Goal: Information Seeking & Learning: Learn about a topic

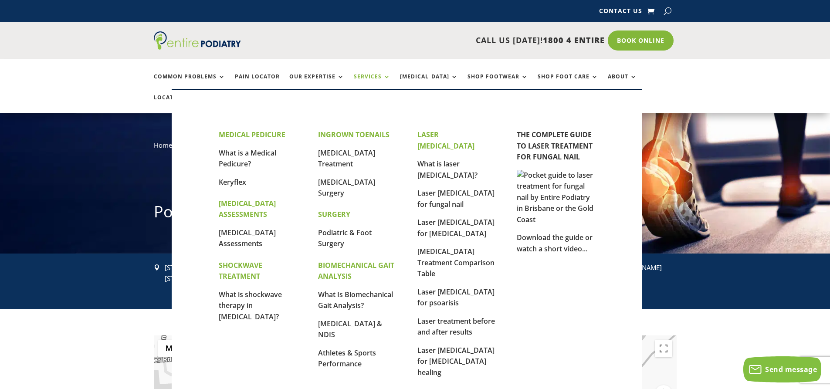
click at [364, 75] on link "Services" at bounding box center [372, 83] width 37 height 19
click at [339, 182] on link "[MEDICAL_DATA] Surgery" at bounding box center [346, 187] width 57 height 21
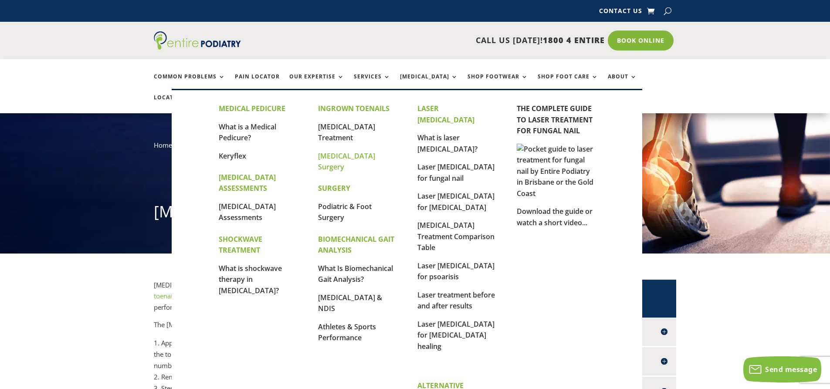
click at [346, 157] on link "[MEDICAL_DATA] Surgery" at bounding box center [346, 161] width 57 height 21
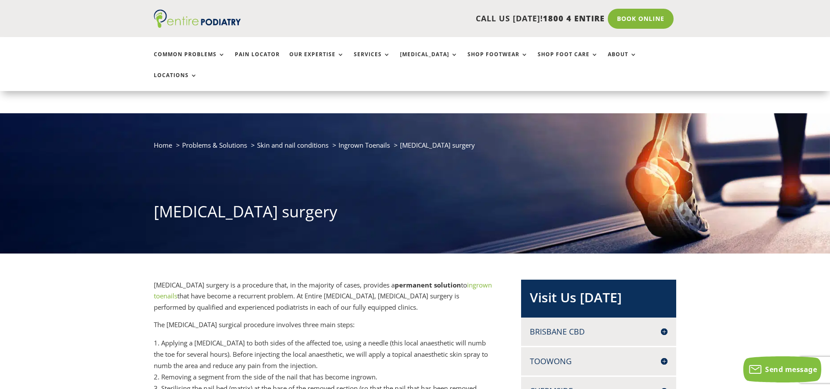
scroll to position [35, 0]
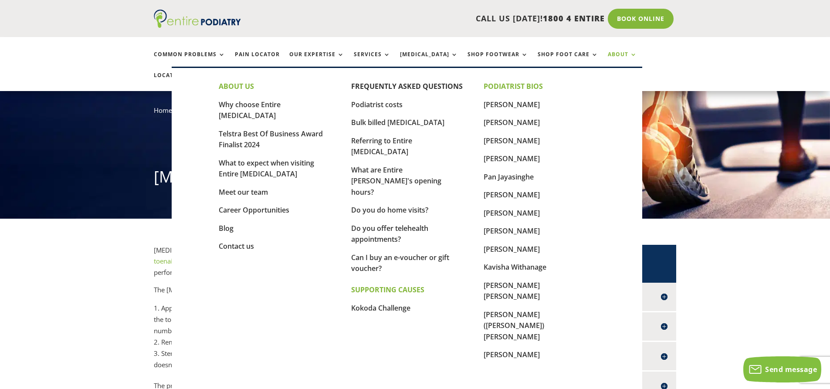
click at [608, 54] on link "About" at bounding box center [622, 60] width 29 height 19
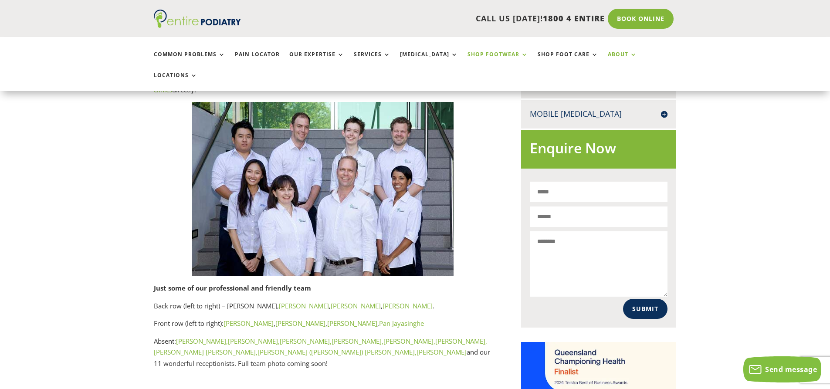
scroll to position [488, 0]
